Goal: Book appointment/travel/reservation

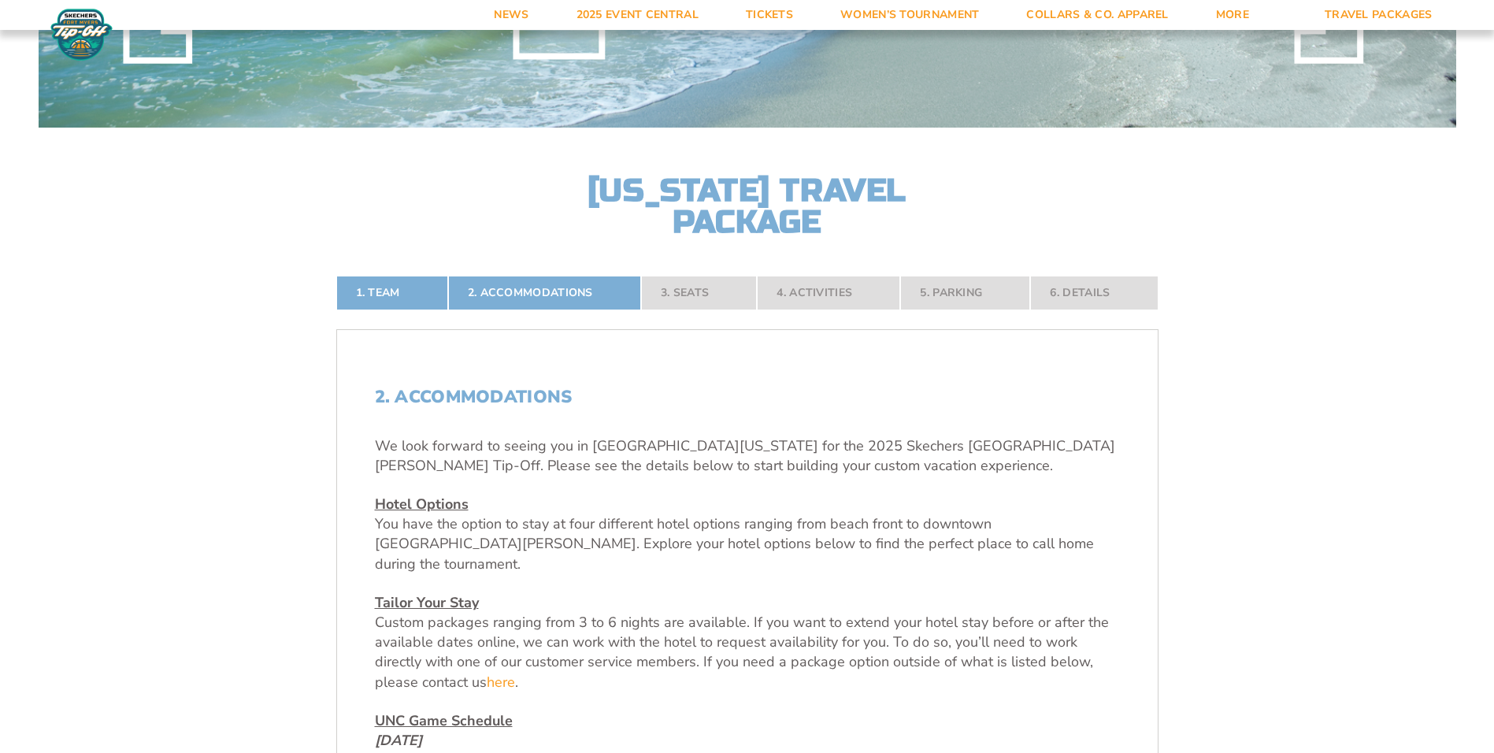
scroll to position [236, 0]
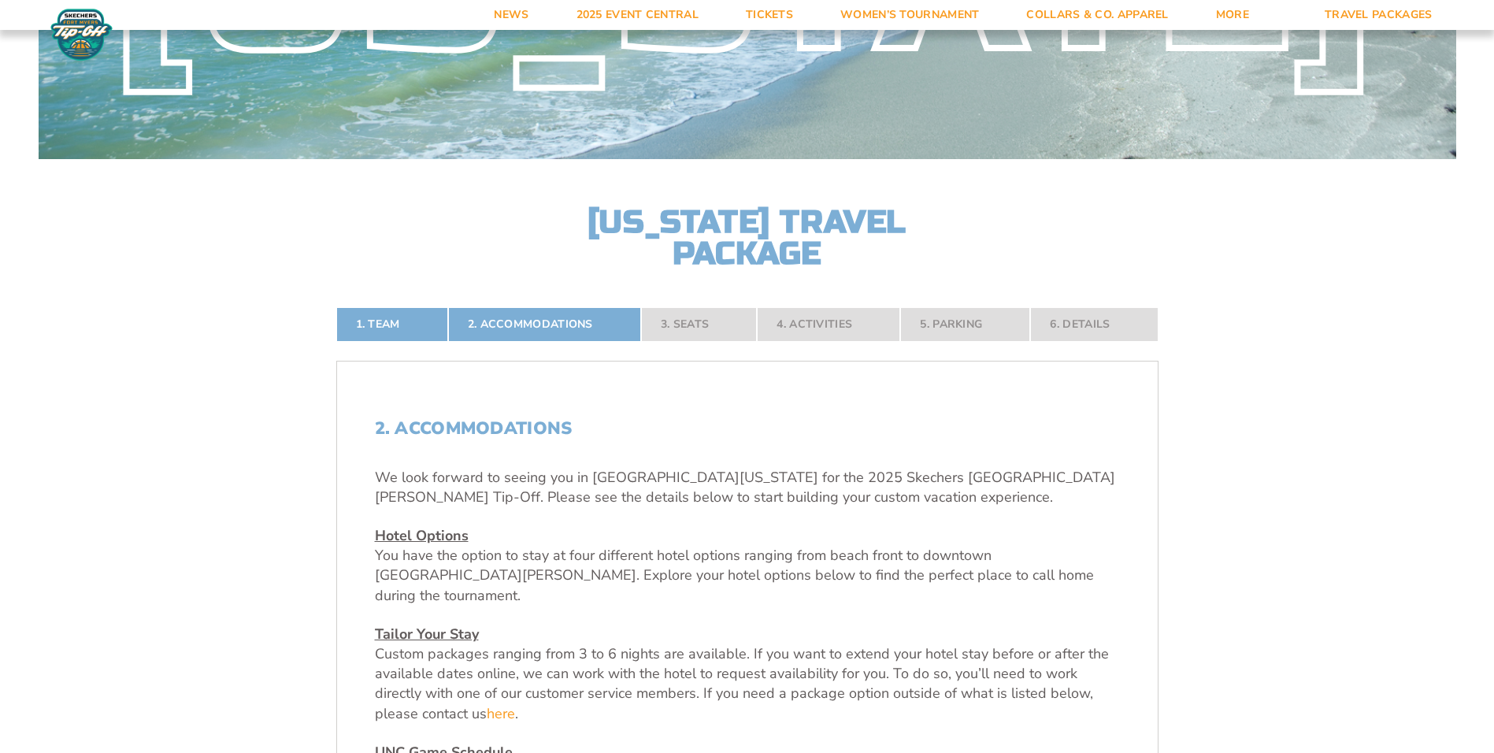
click at [432, 538] on u "Hotel Options" at bounding box center [422, 535] width 94 height 19
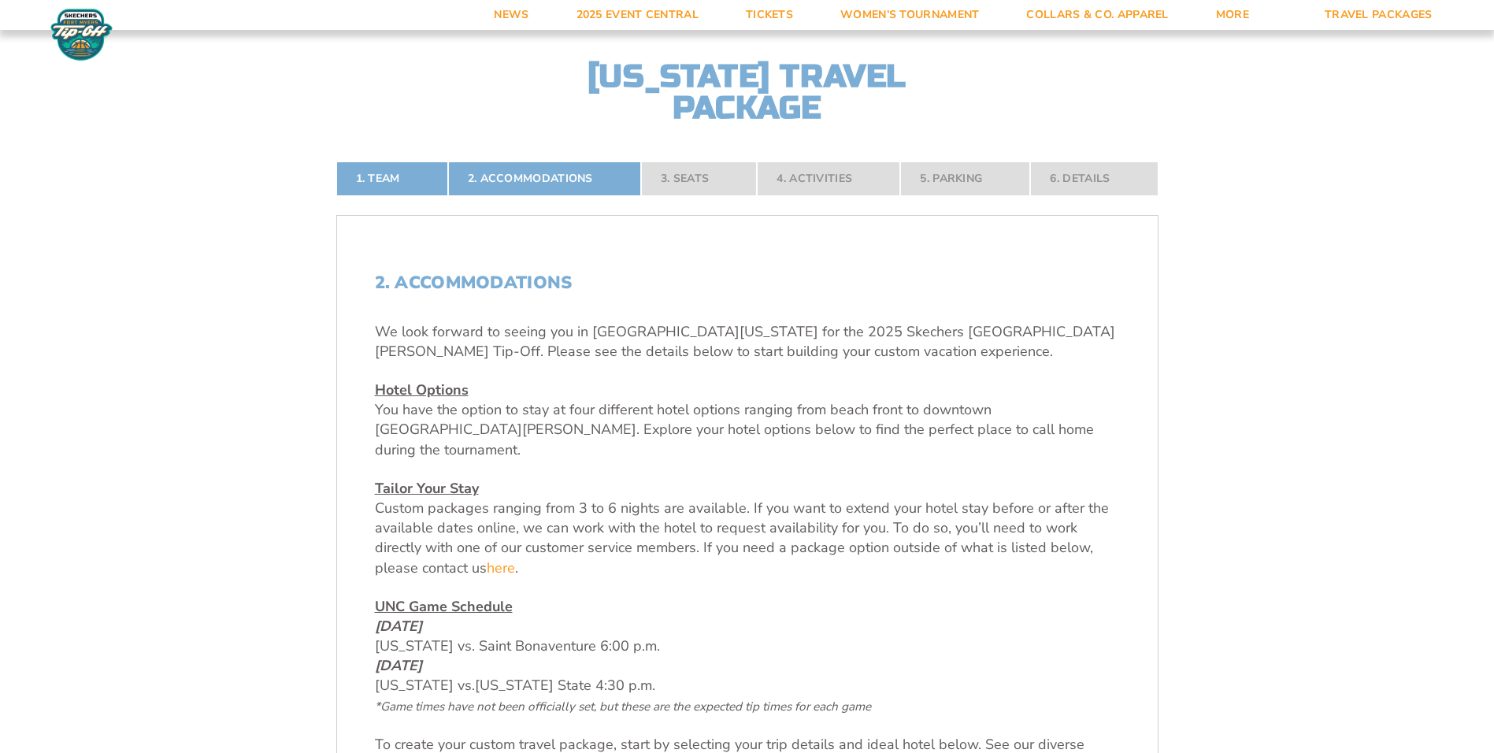
scroll to position [394, 0]
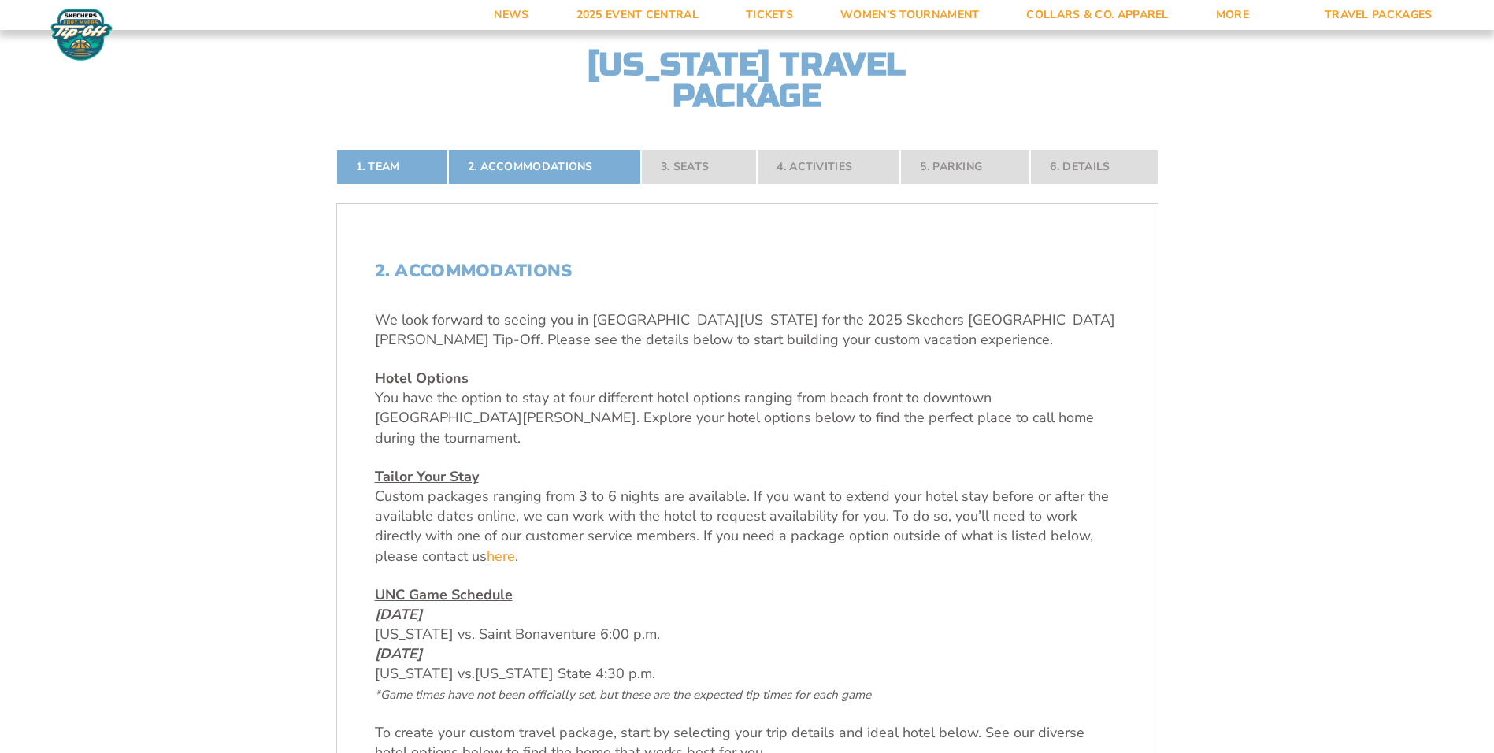
click at [505, 547] on link "here" at bounding box center [501, 557] width 28 height 20
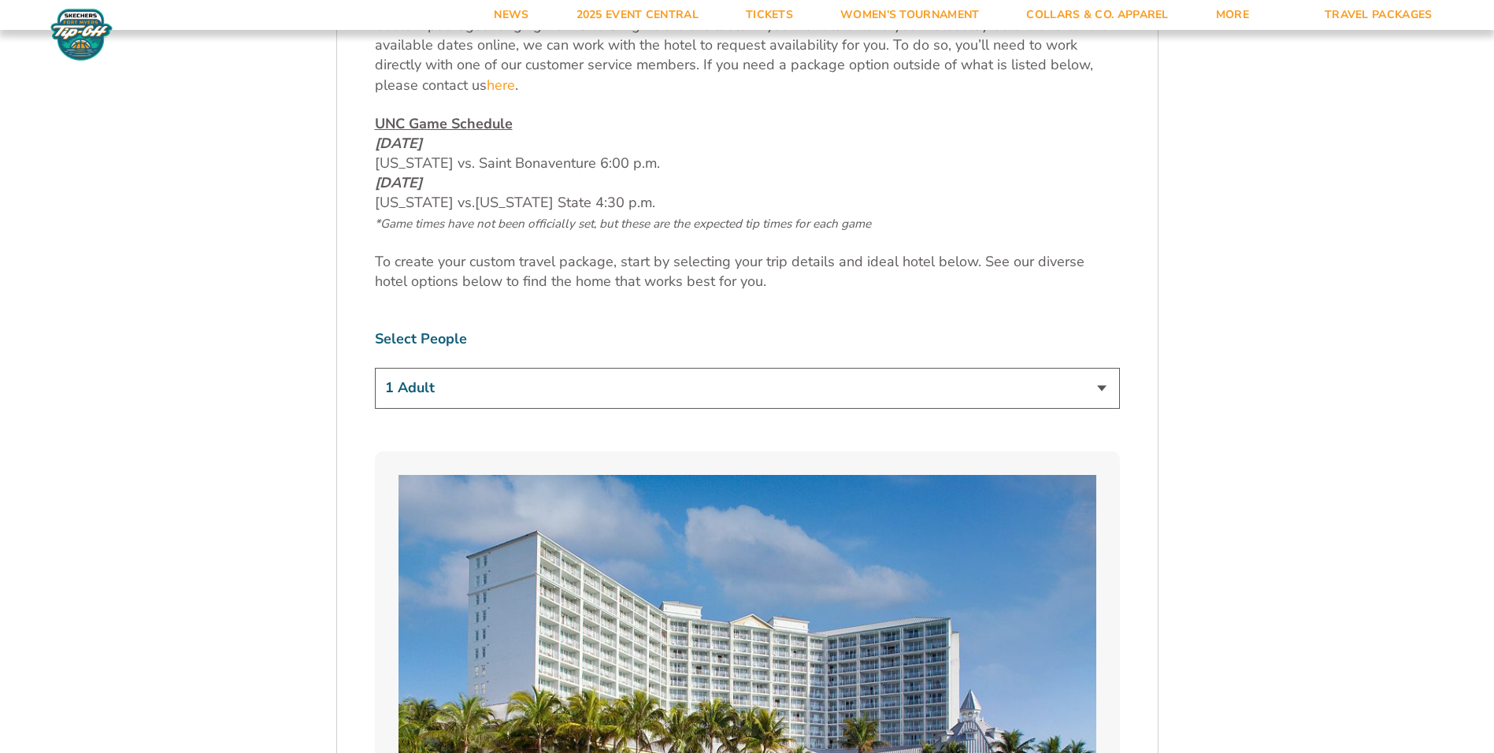
scroll to position [867, 0]
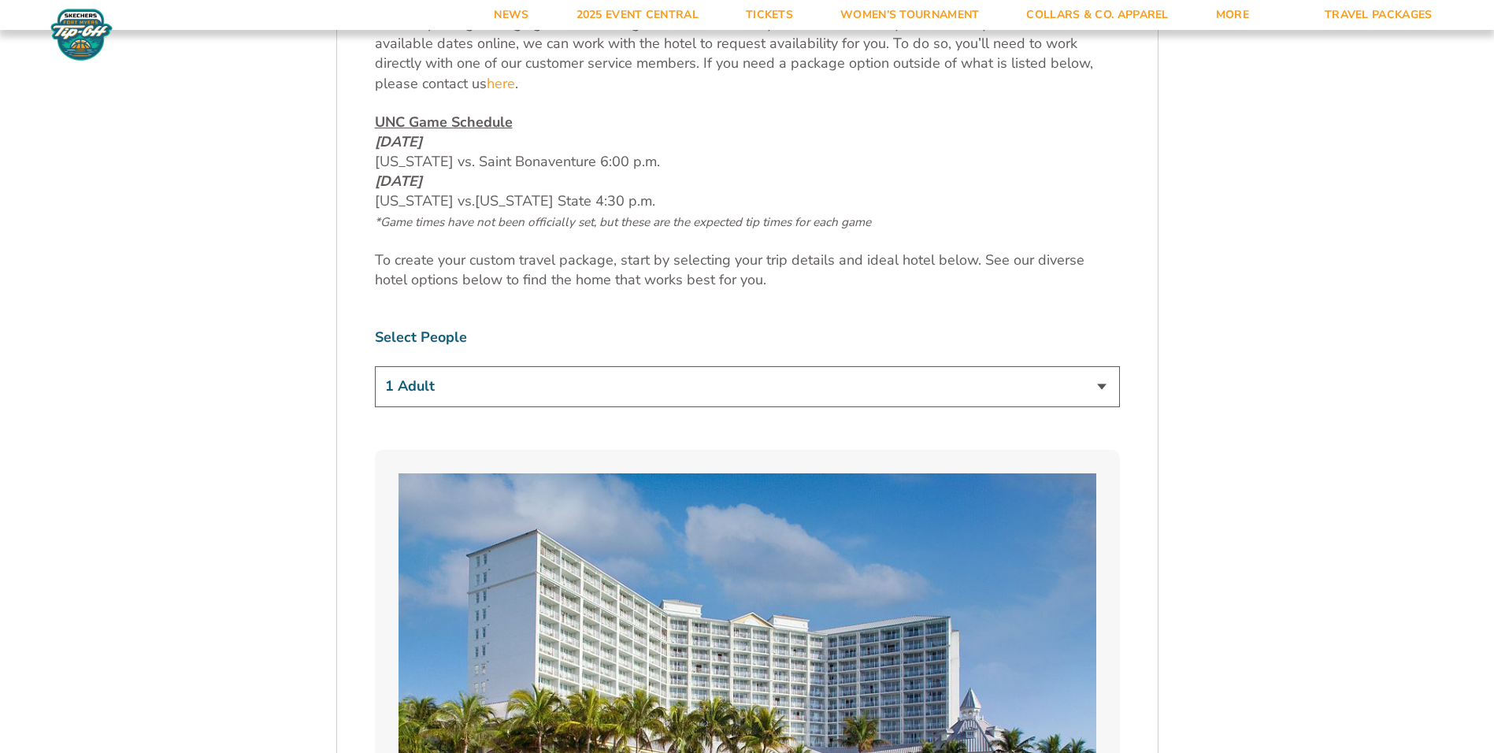
click at [1103, 368] on select "1 Adult 2 Adults 3 Adults 4 Adults 2 Adults + 1 Child 2 Adults + 2 Children 2 A…" at bounding box center [747, 386] width 745 height 40
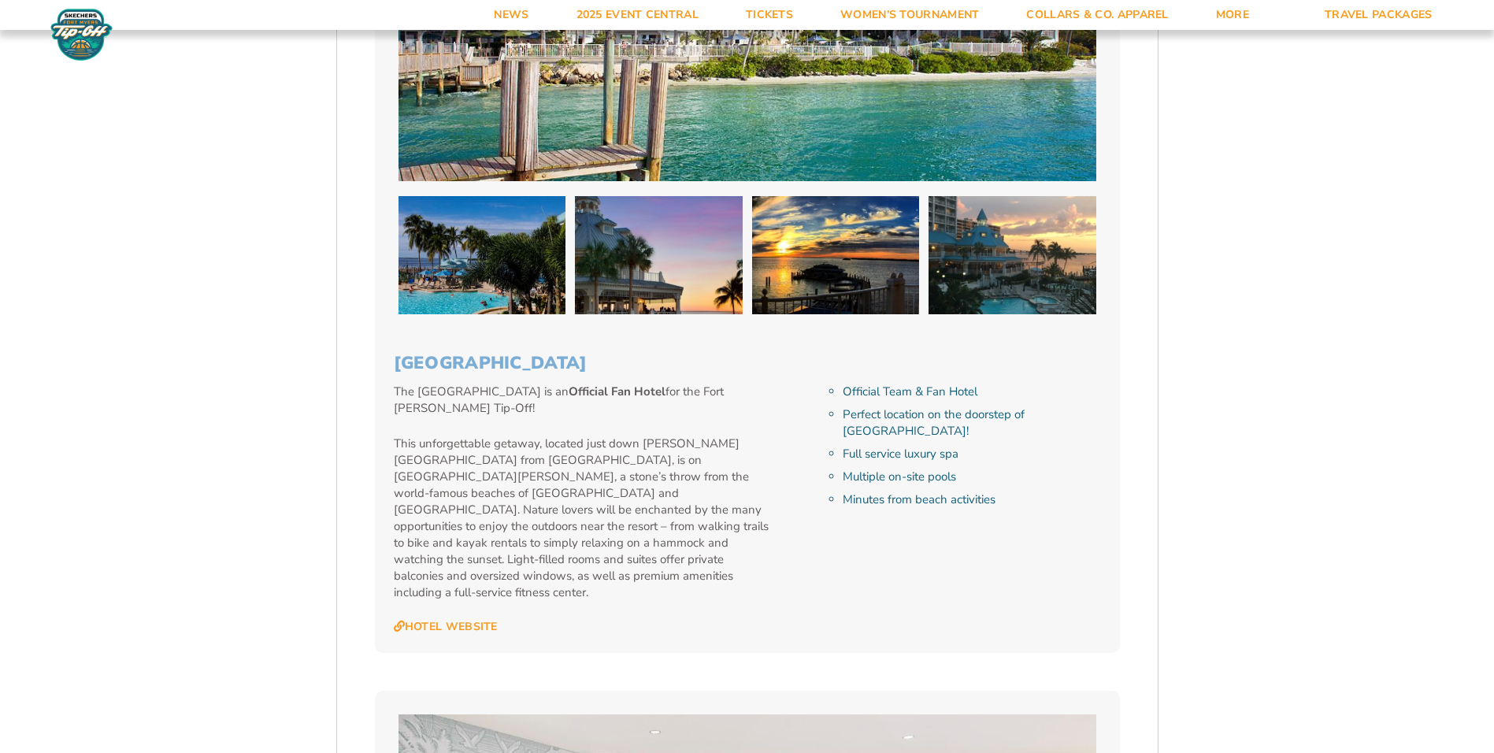
scroll to position [1654, 0]
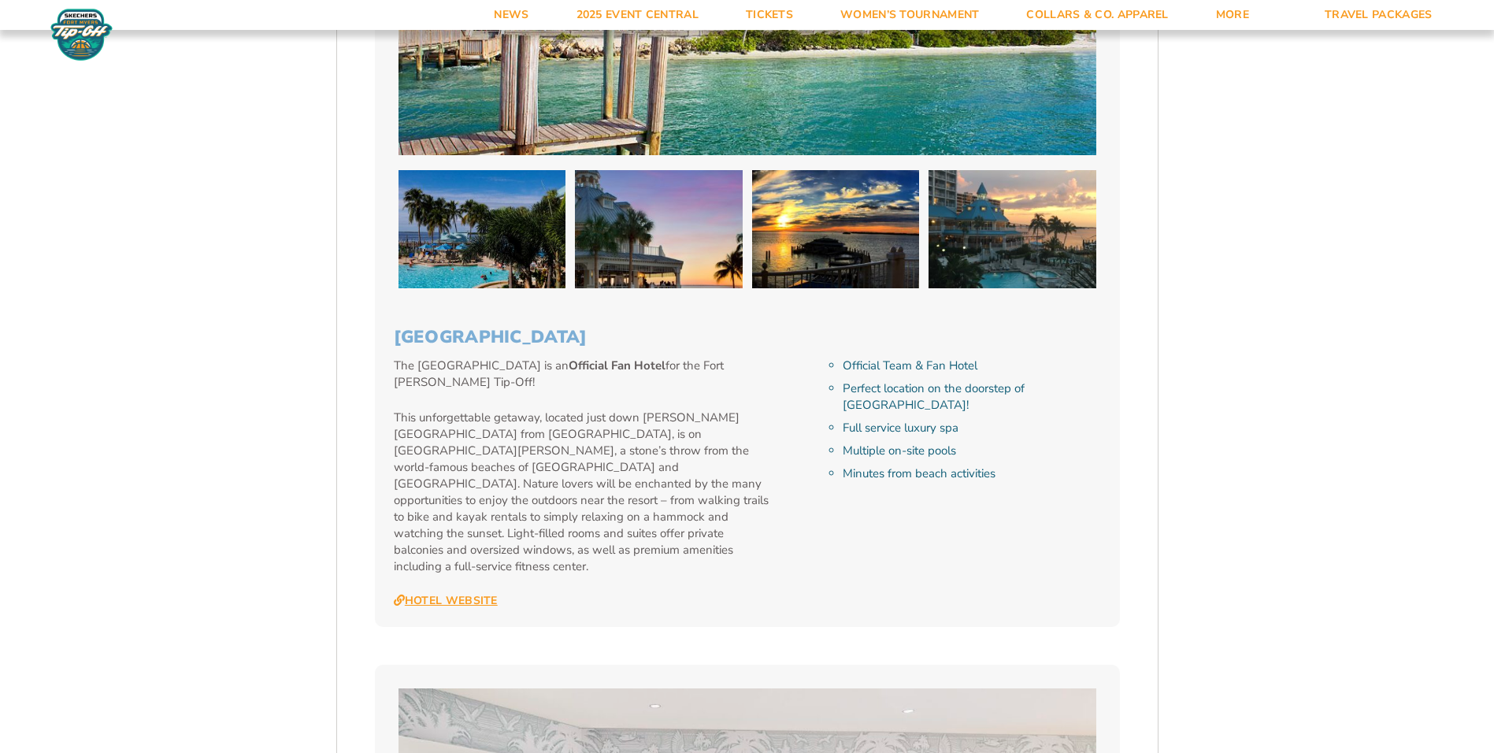
click at [453, 594] on link "Hotel Website" at bounding box center [446, 601] width 104 height 14
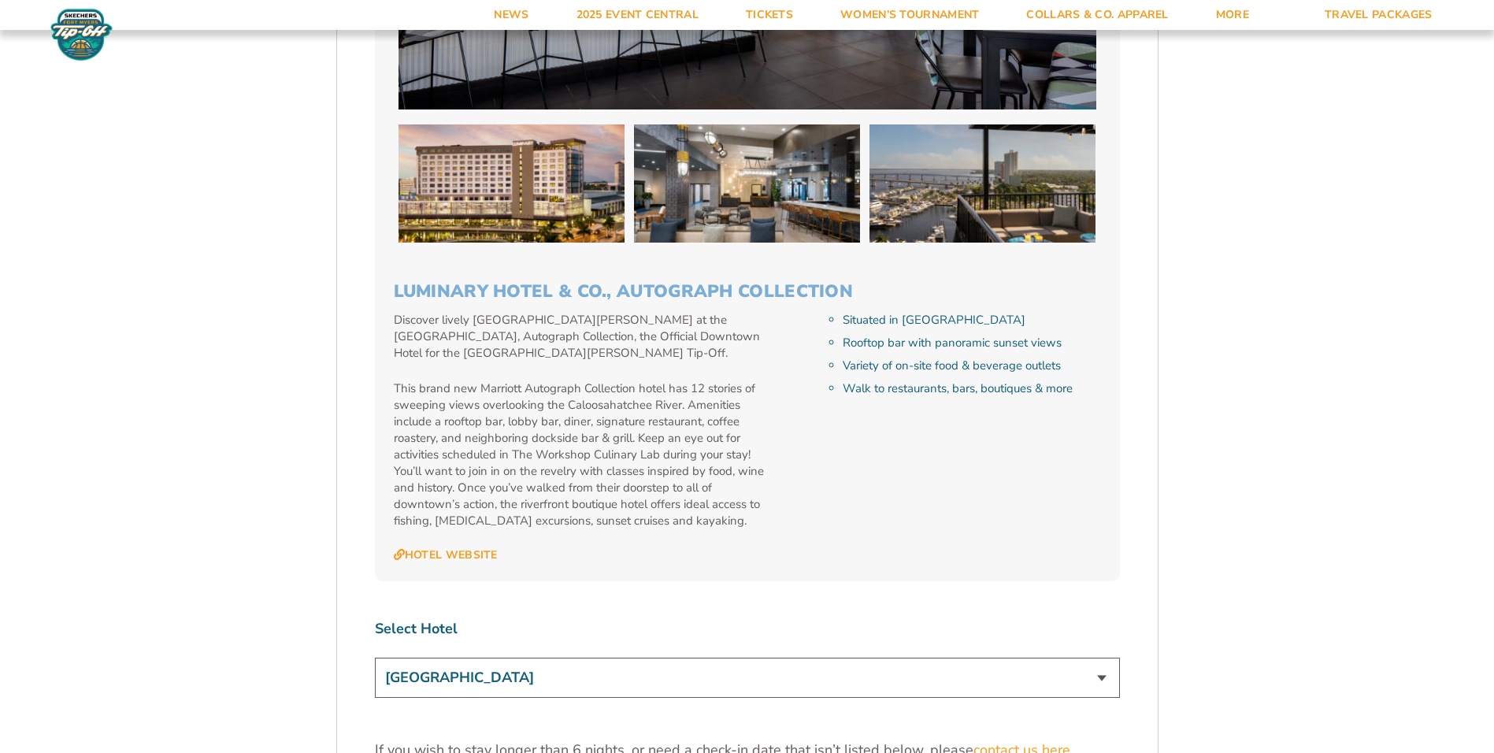
scroll to position [4490, 0]
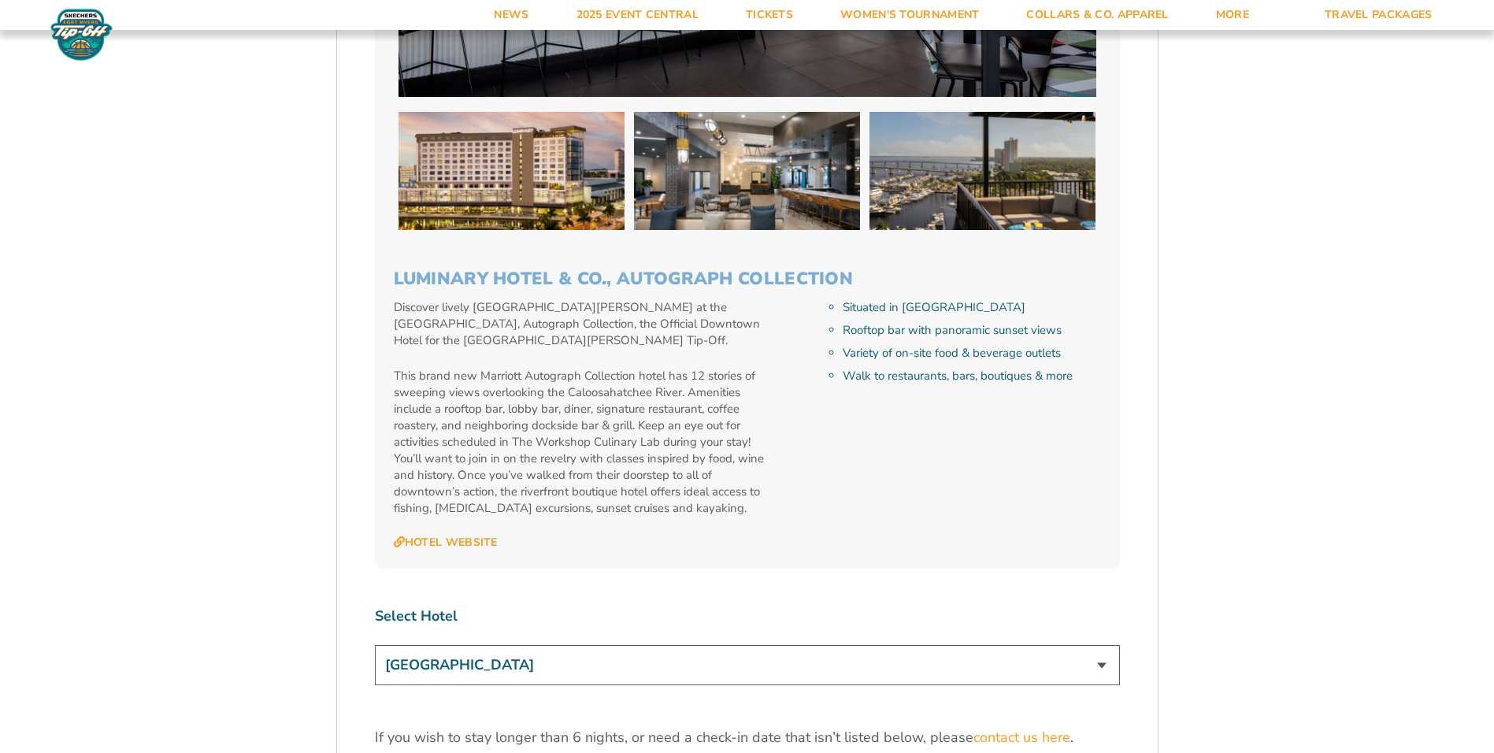
click at [1102, 645] on select "[GEOGRAPHIC_DATA] [GEOGRAPHIC_DATA] [GEOGRAPHIC_DATA], Autograph Collection" at bounding box center [747, 665] width 745 height 40
select select "17487"
click at [375, 645] on select "[GEOGRAPHIC_DATA] [GEOGRAPHIC_DATA] [GEOGRAPHIC_DATA], Autograph Collection" at bounding box center [747, 665] width 745 height 40
click at [477, 536] on link "Hotel Website" at bounding box center [446, 543] width 104 height 14
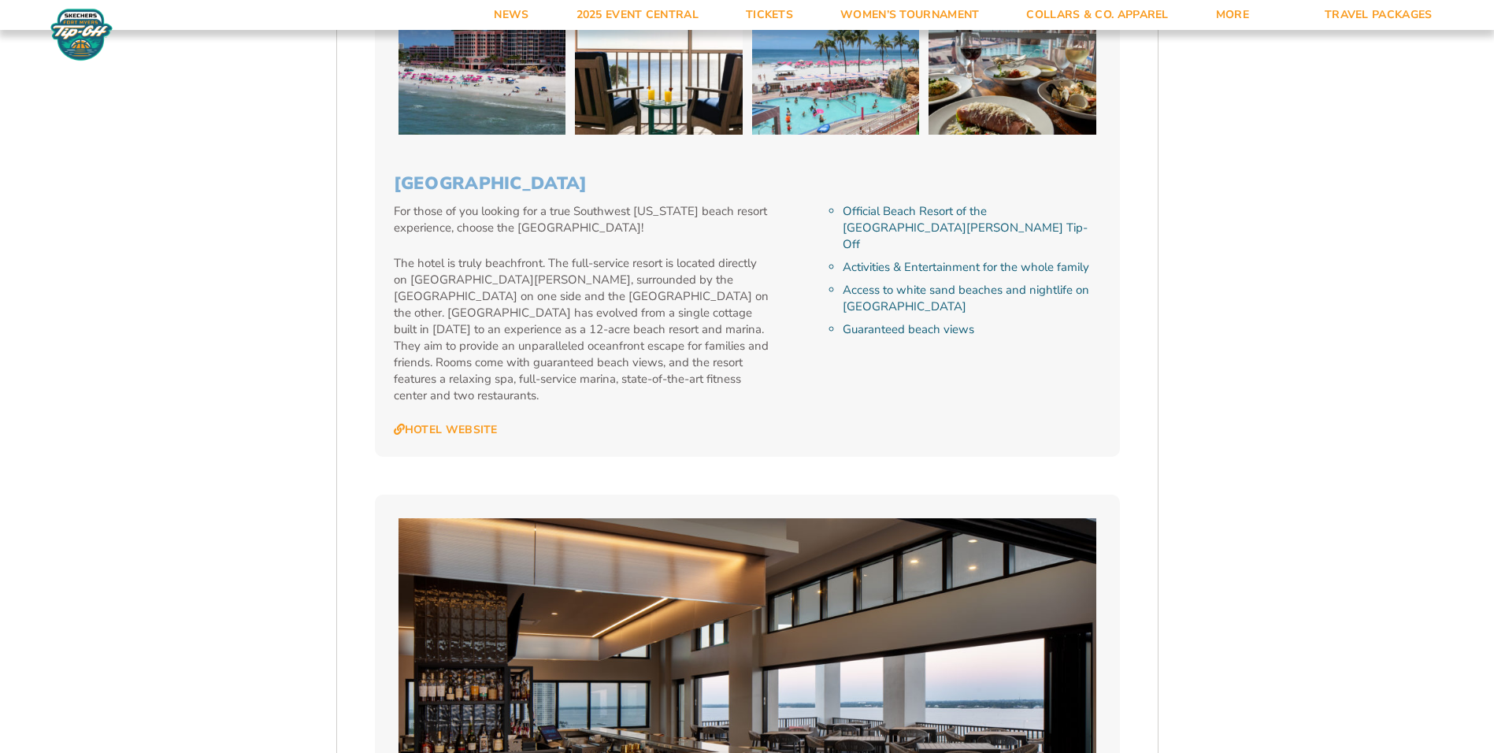
scroll to position [3624, 0]
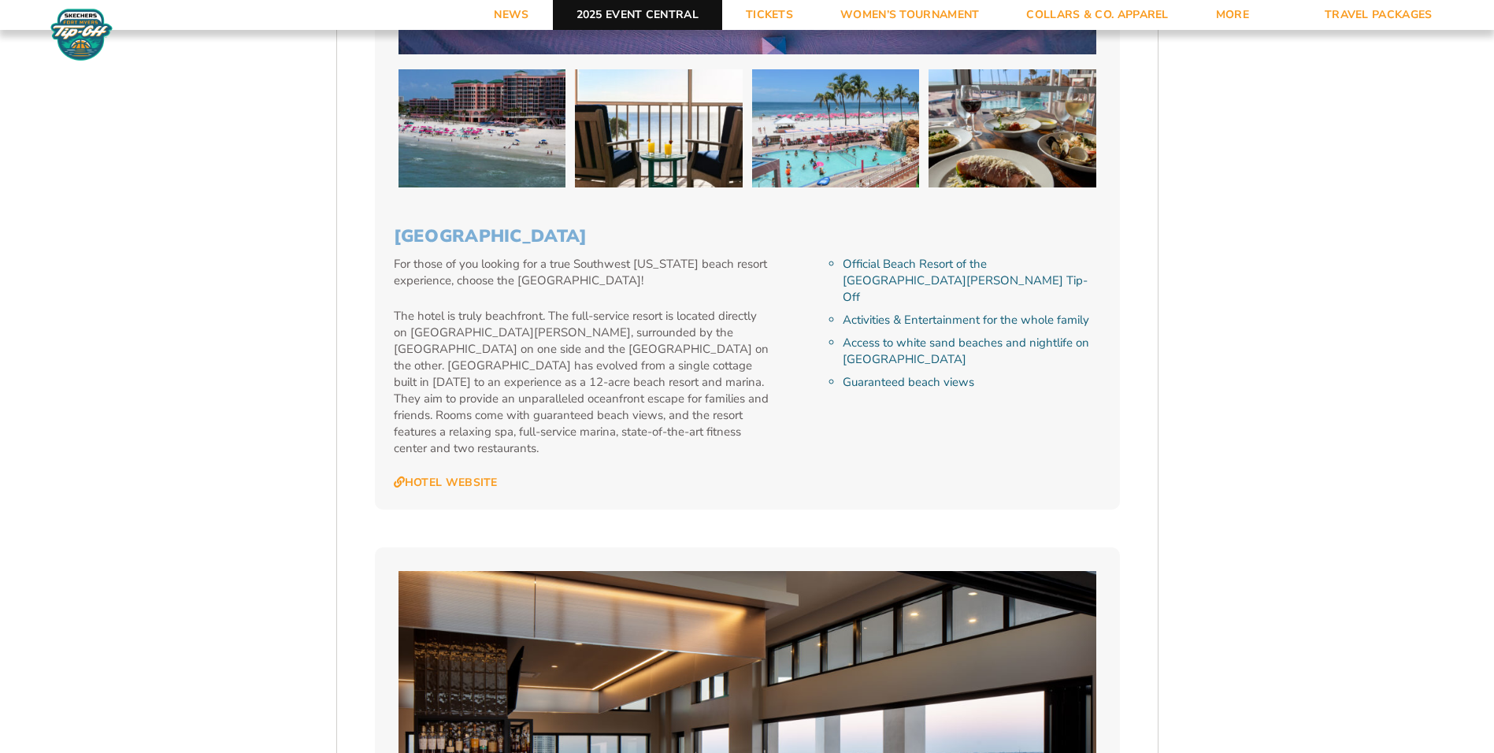
click at [612, 12] on link "2025 Event Central" at bounding box center [637, 15] width 169 height 30
